Goal: Use online tool/utility

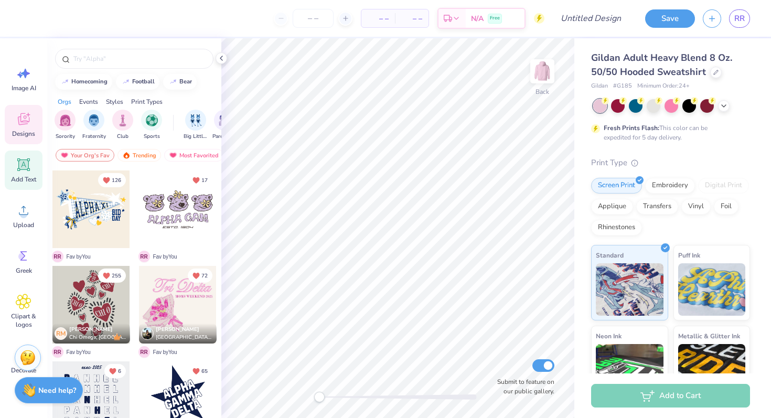
click at [34, 163] on div "Add Text" at bounding box center [24, 169] width 38 height 39
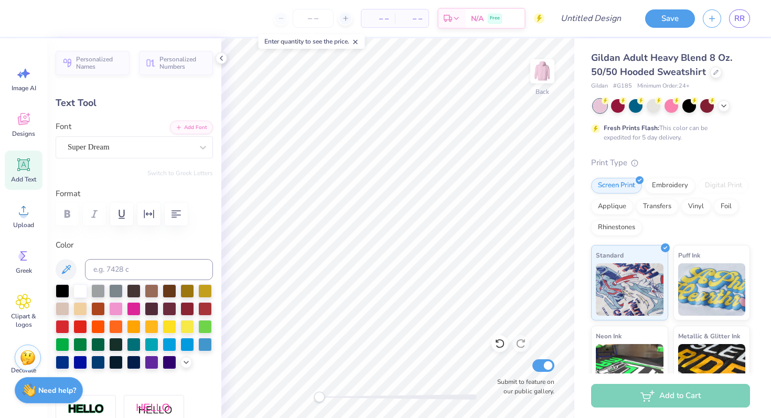
type textarea "1904"
click at [152, 160] on div "Personalized Names Personalized Numbers Text Tool Add Font Font Super Dream Swi…" at bounding box center [134, 228] width 174 height 380
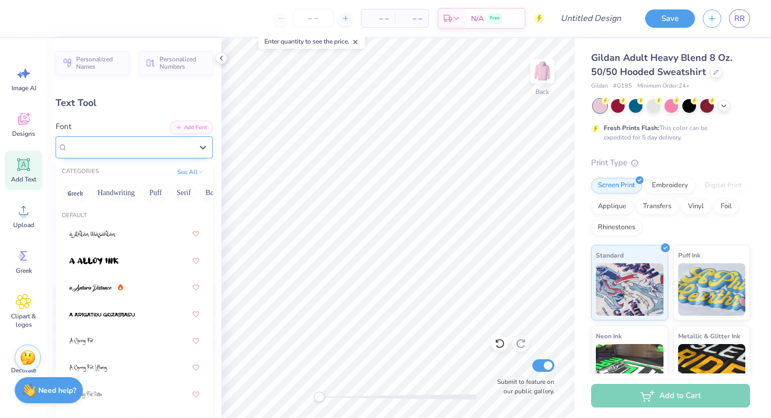
click at [143, 149] on div "Super Dream" at bounding box center [130, 147] width 127 height 16
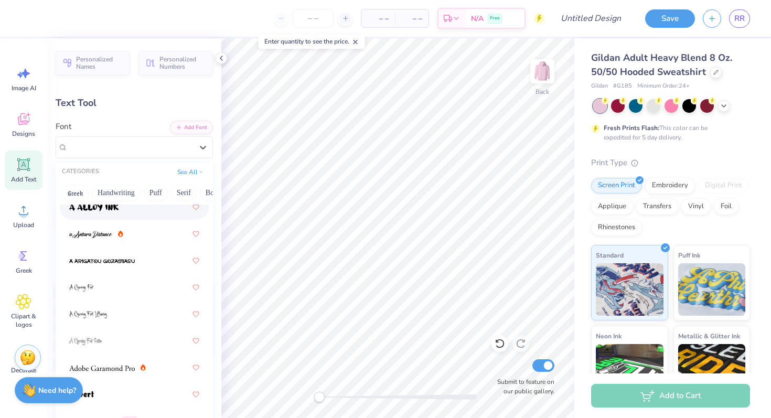
scroll to position [72, 0]
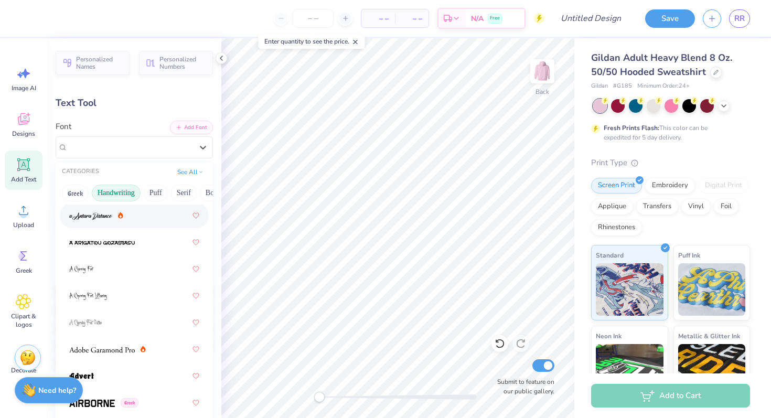
click at [110, 191] on button "Handwriting" at bounding box center [116, 193] width 49 height 17
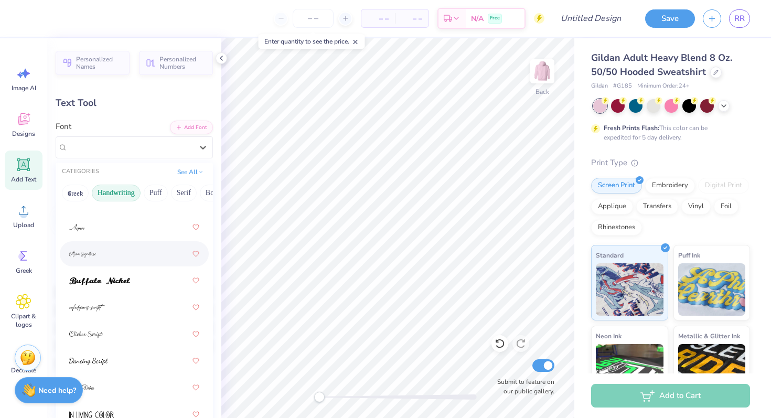
scroll to position [0, 0]
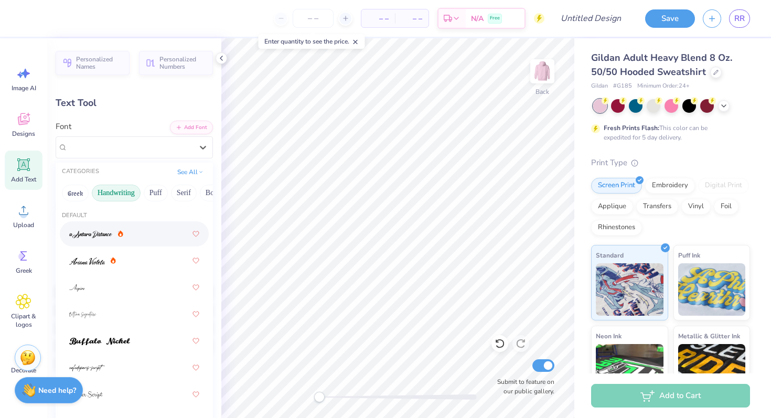
click at [119, 190] on button "Handwriting" at bounding box center [116, 193] width 49 height 17
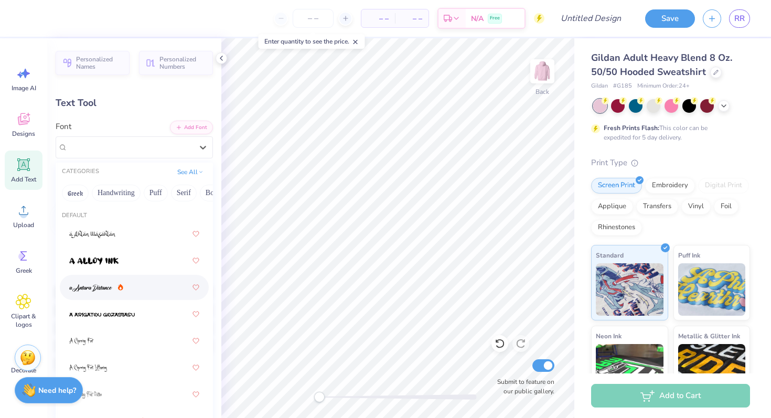
click at [193, 160] on div "Personalized Names Personalized Numbers Text Tool Add Font Font option a Antara…" at bounding box center [134, 228] width 174 height 380
click at [176, 146] on div "Super Dream" at bounding box center [130, 147] width 127 height 16
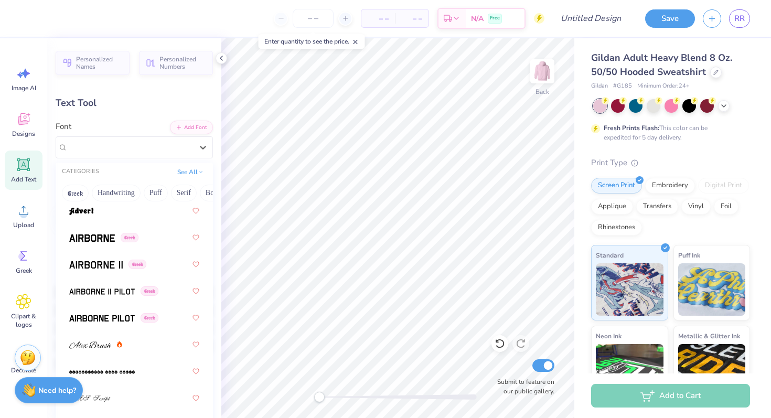
scroll to position [237, 0]
click at [106, 241] on img at bounding box center [92, 237] width 46 height 7
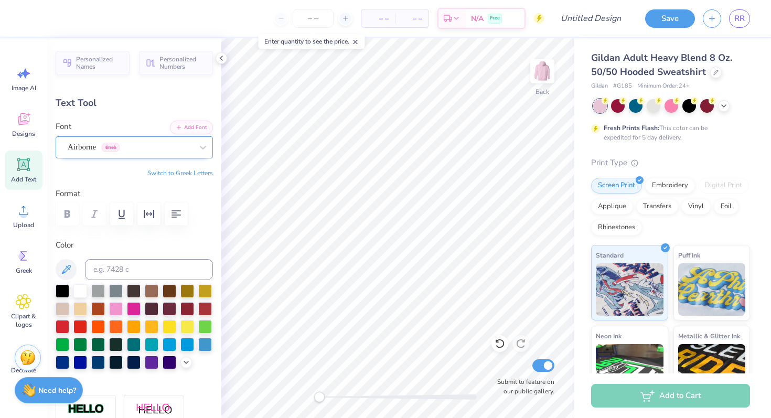
click at [186, 147] on div "Airborne Greek" at bounding box center [130, 147] width 127 height 16
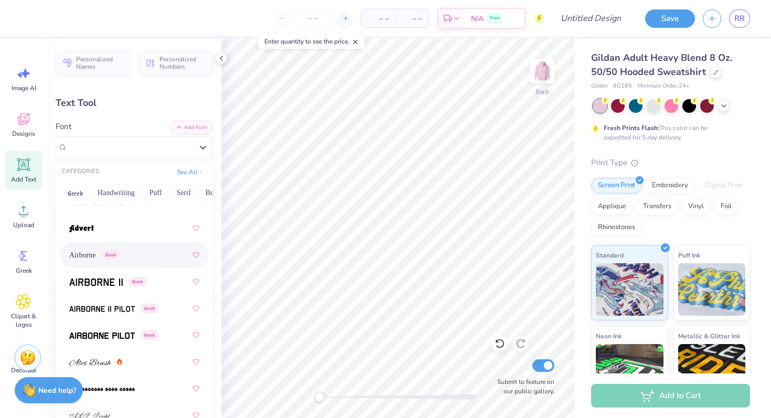
scroll to position [242, 0]
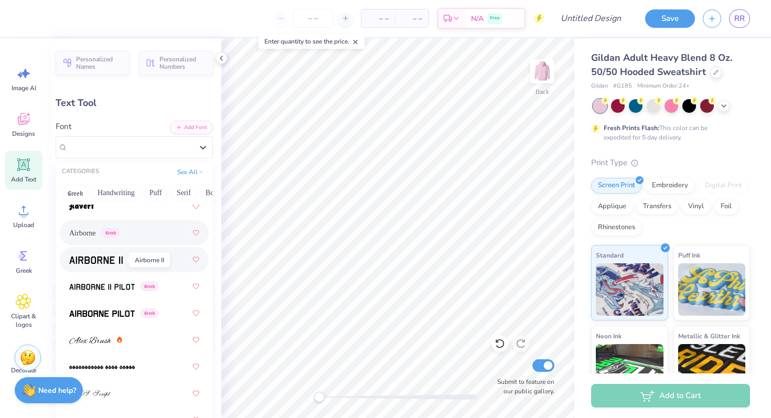
click at [115, 256] on span at bounding box center [95, 259] width 53 height 11
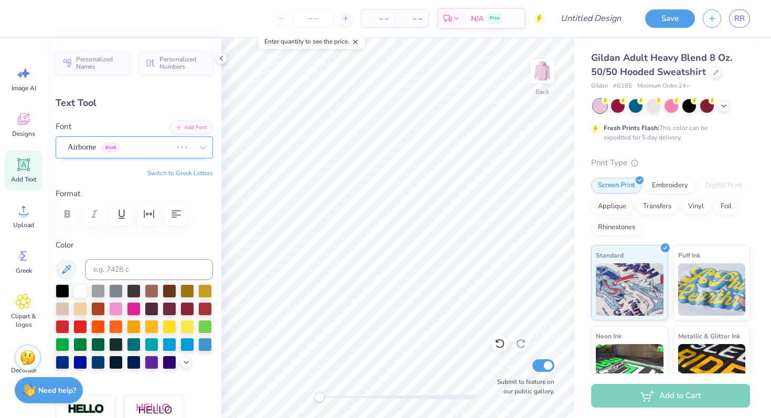
click at [149, 143] on div "Airborne Greek" at bounding box center [120, 147] width 106 height 16
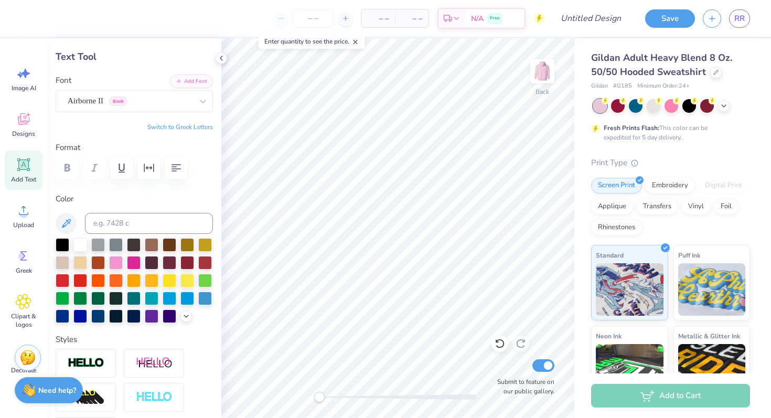
scroll to position [0, 0]
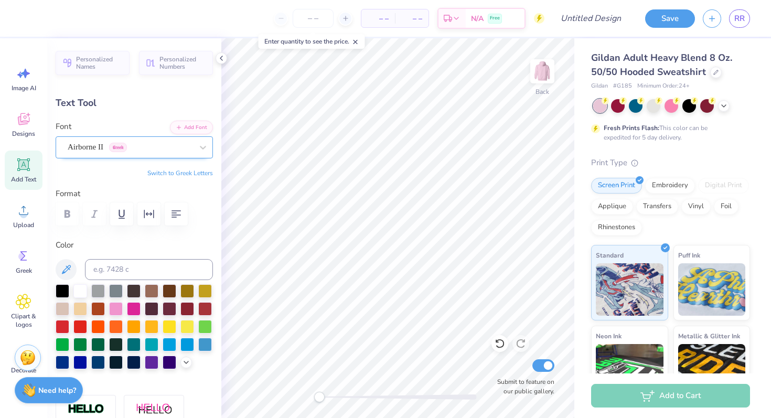
click at [104, 149] on div "Airborne II Greek" at bounding box center [130, 147] width 127 height 16
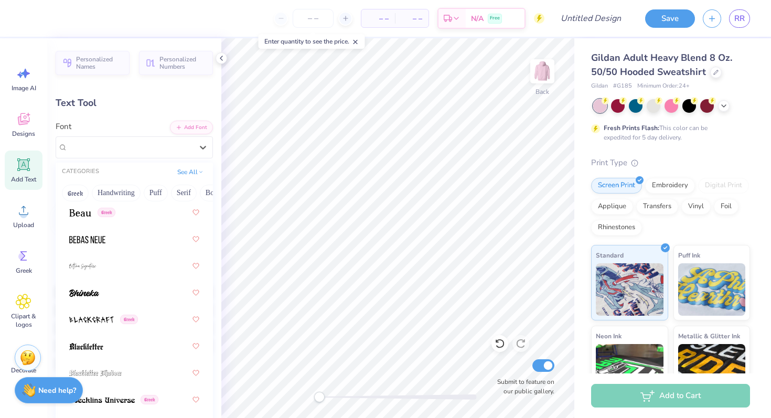
scroll to position [720, 0]
